Goal: Navigation & Orientation: Find specific page/section

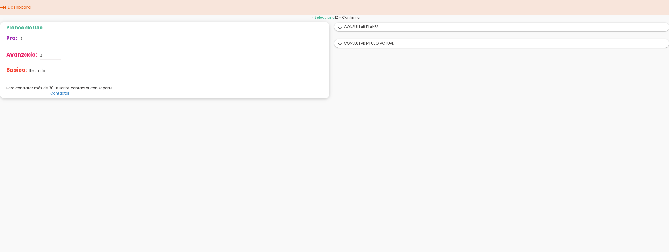
click at [342, 29] on icon "expand_more" at bounding box center [340, 28] width 8 height 7
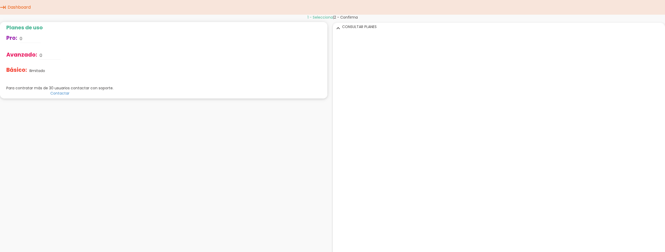
click at [336, 26] on icon "expand_more" at bounding box center [338, 28] width 8 height 7
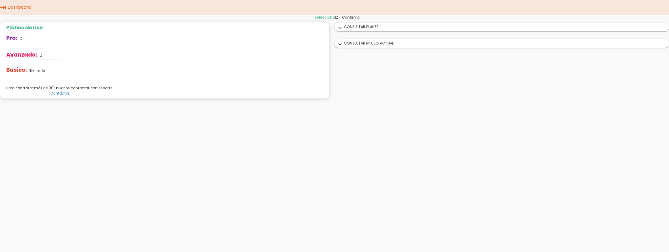
click at [342, 44] on icon "expand_more" at bounding box center [340, 44] width 8 height 7
click at [341, 27] on icon "expand_more" at bounding box center [338, 28] width 8 height 7
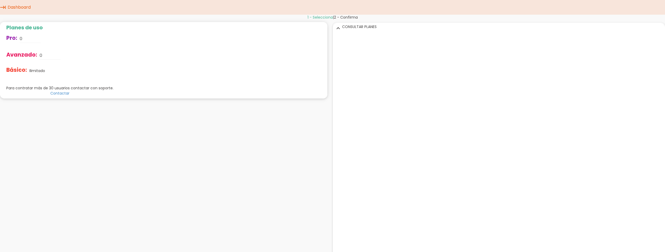
click at [337, 27] on icon "expand_more" at bounding box center [338, 28] width 8 height 7
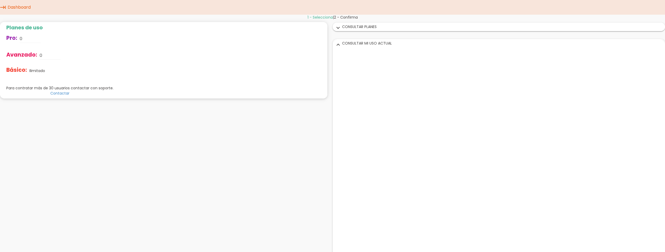
click at [16, 8] on link "Dashboard" at bounding box center [19, 7] width 26 height 15
